Goal: Transaction & Acquisition: Subscribe to service/newsletter

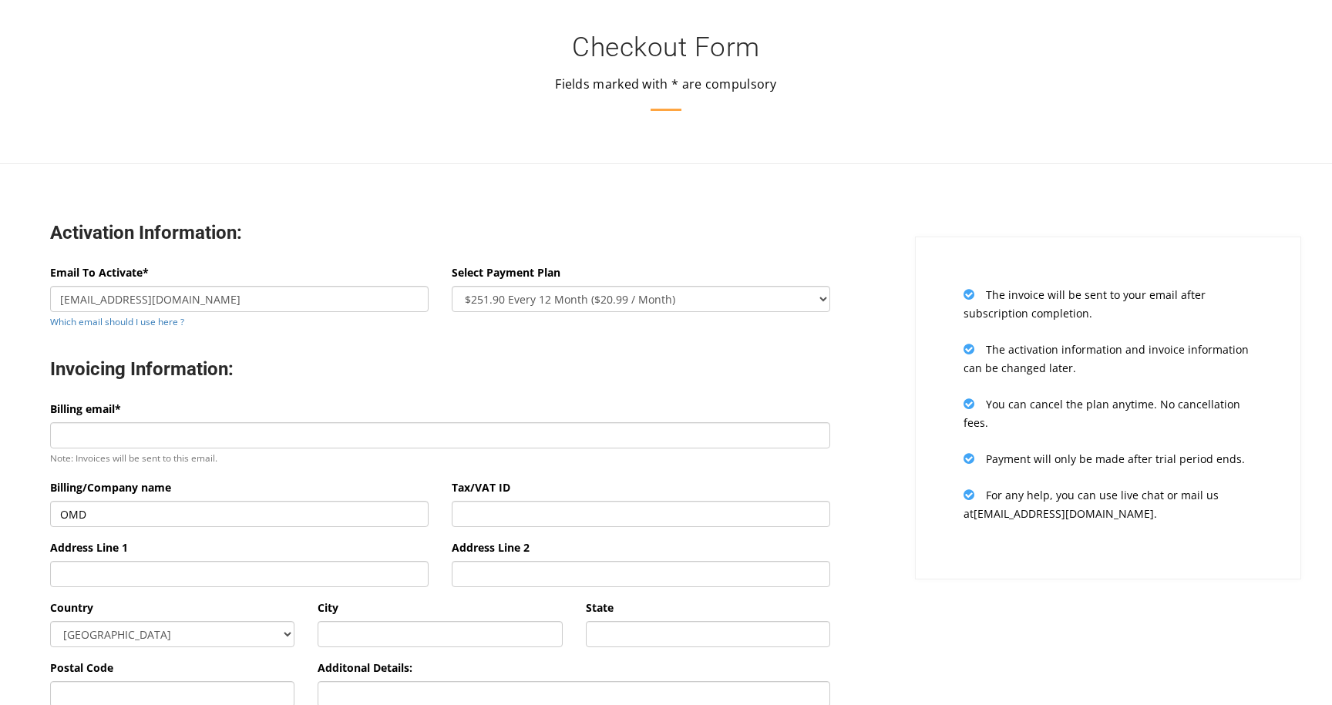
select select "oneyear"
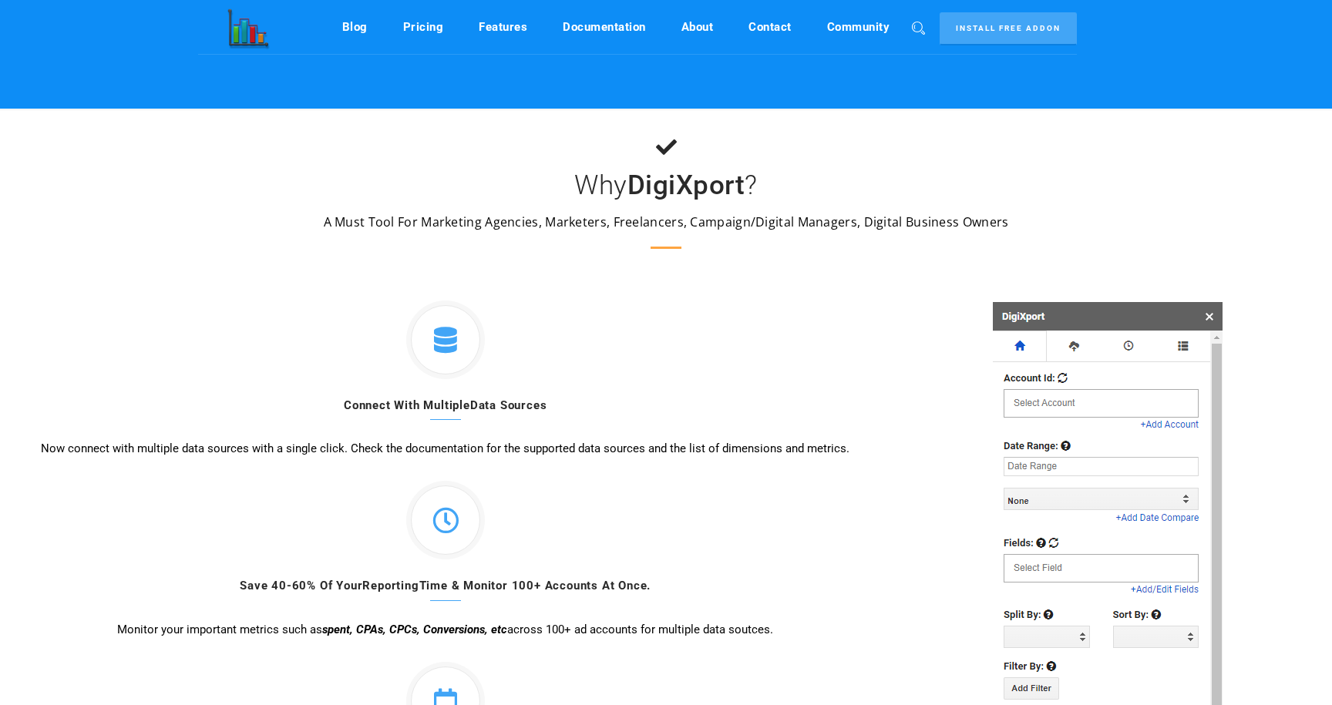
scroll to position [164, 0]
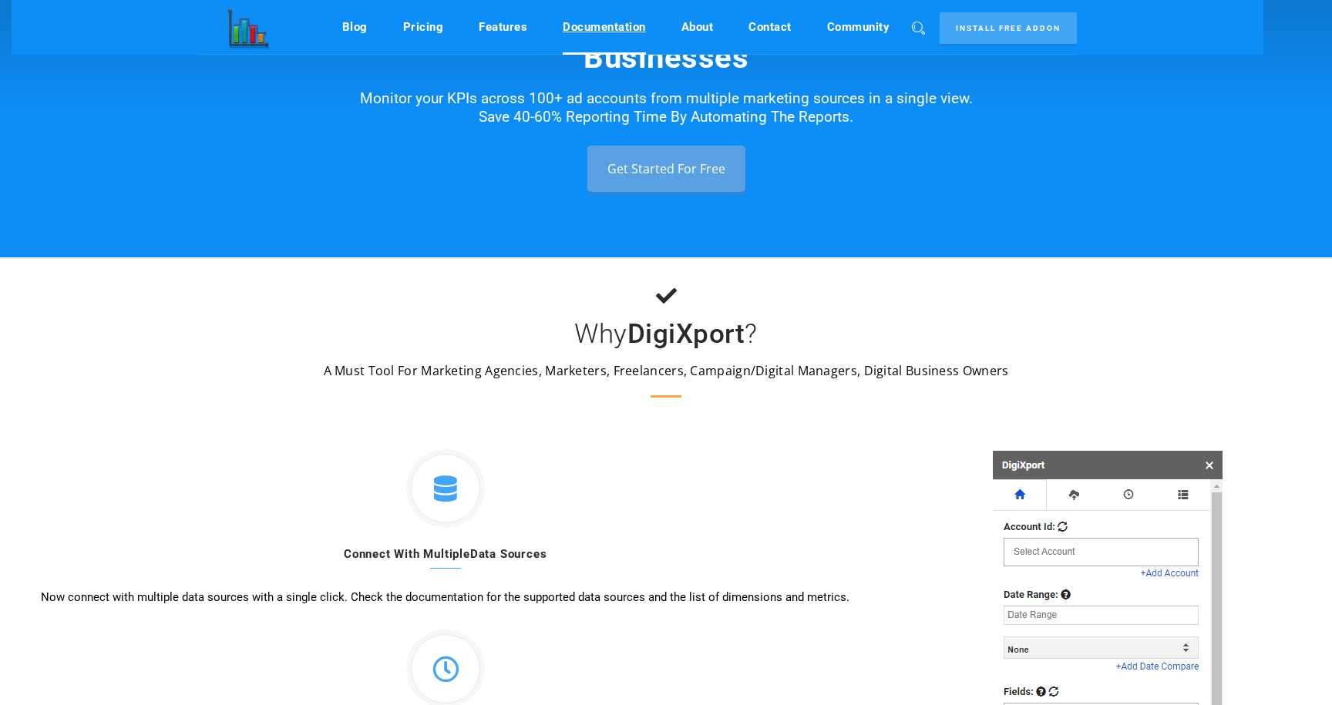
click at [592, 20] on link "Documentation" at bounding box center [604, 26] width 83 height 29
click at [586, 29] on link "Documentation" at bounding box center [604, 26] width 83 height 29
